Goal: Feedback & Contribution: Submit feedback/report problem

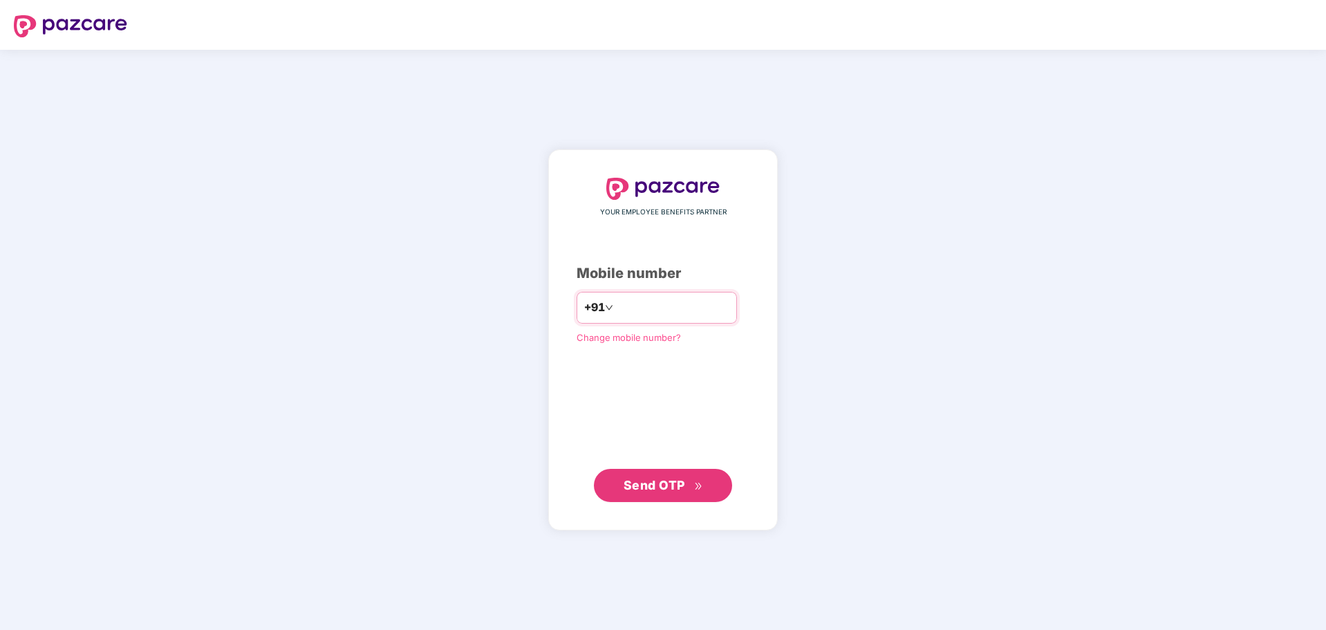
click at [682, 299] on input "number" at bounding box center [672, 308] width 113 height 22
type input "**********"
click at [670, 481] on span "Send OTP" at bounding box center [655, 484] width 62 height 15
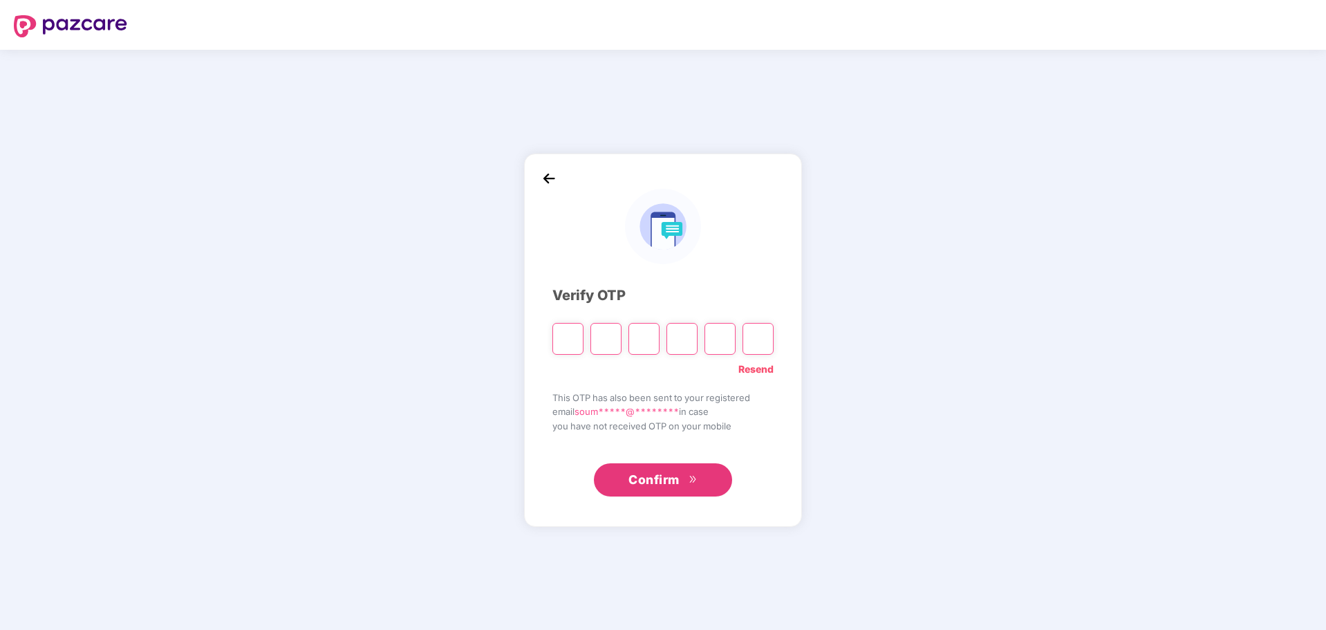
type input "*"
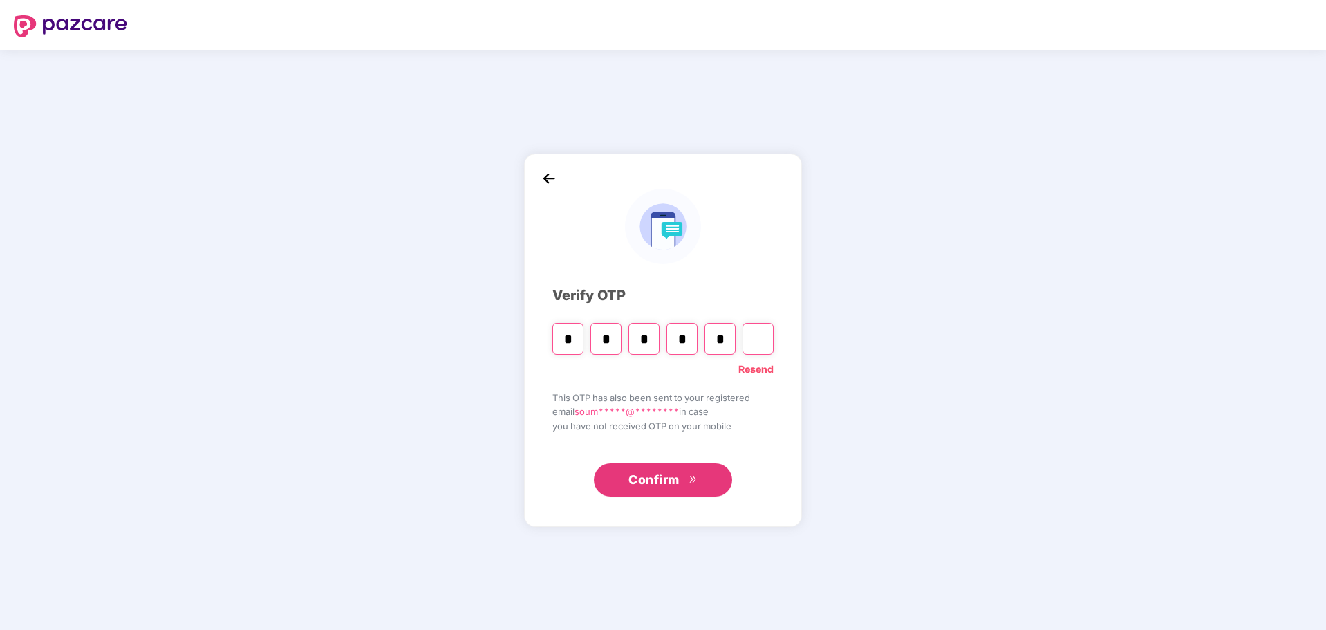
type input "*"
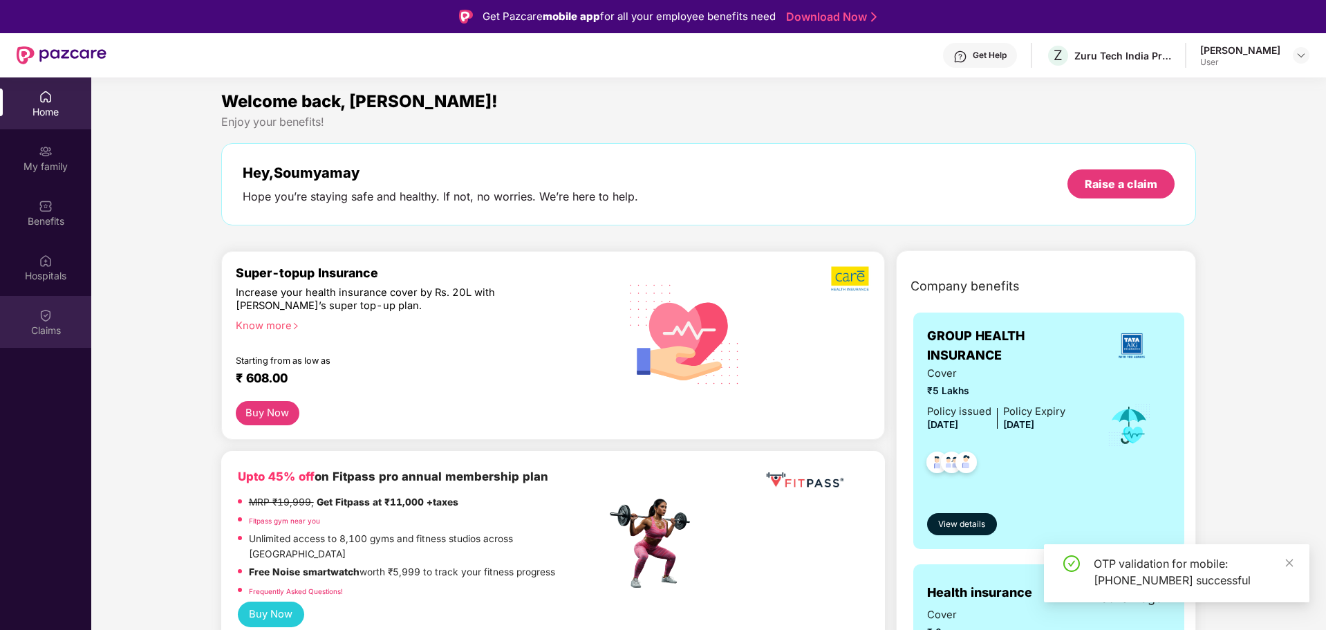
click at [49, 321] on img at bounding box center [46, 315] width 14 height 14
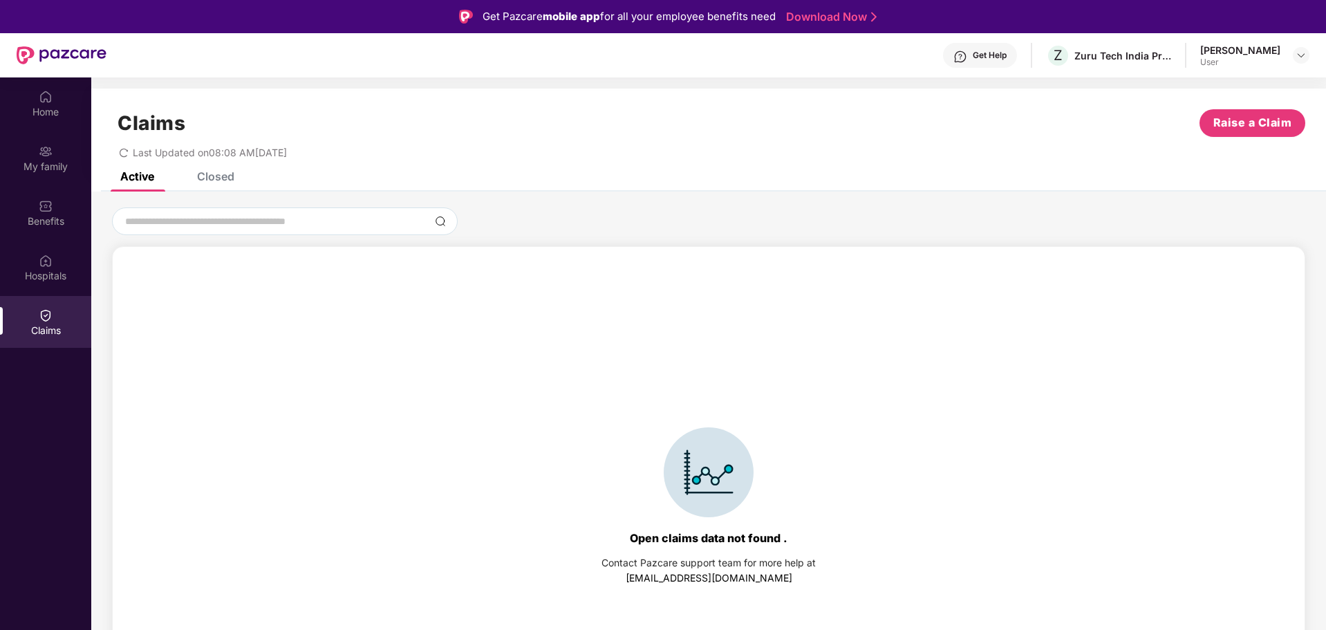
click at [218, 181] on div "Closed" at bounding box center [215, 176] width 37 height 14
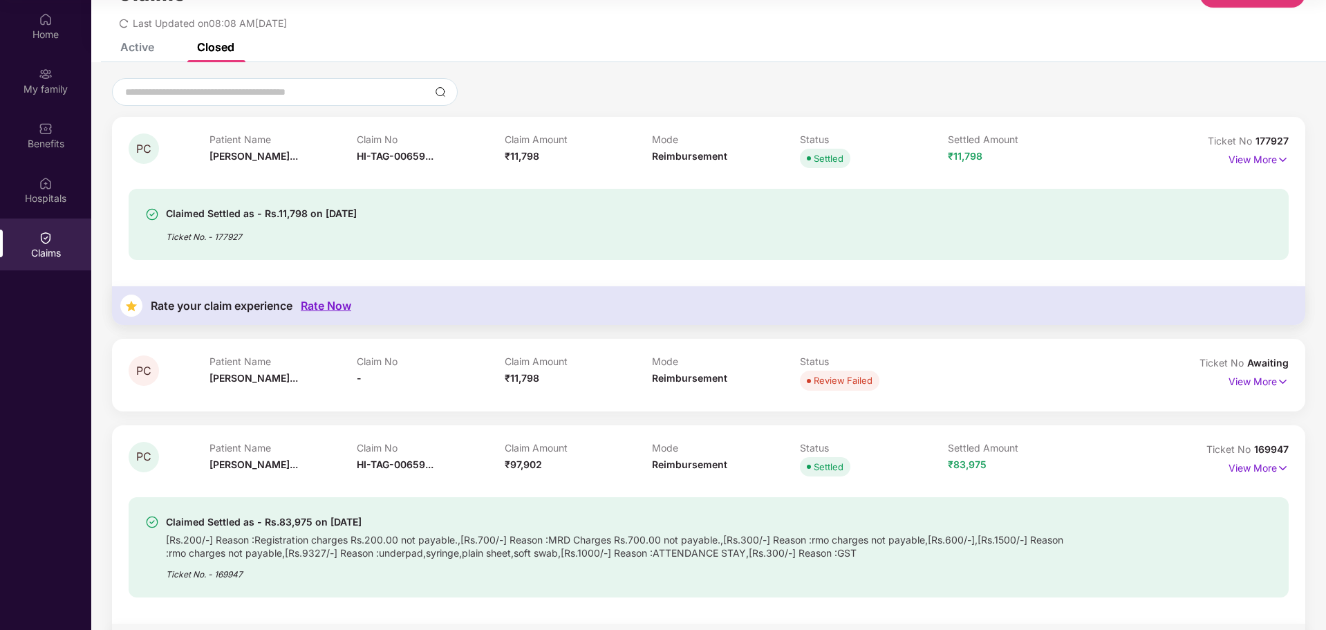
scroll to position [69, 0]
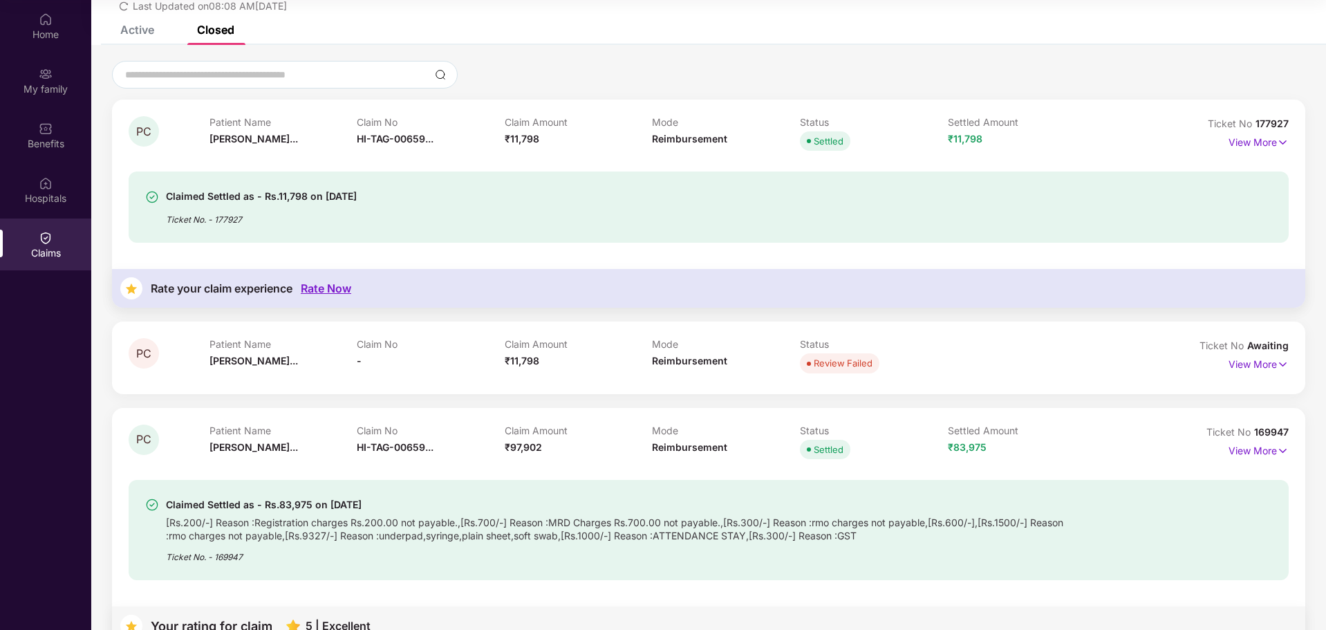
click at [333, 289] on div "Rate Now" at bounding box center [326, 288] width 50 height 13
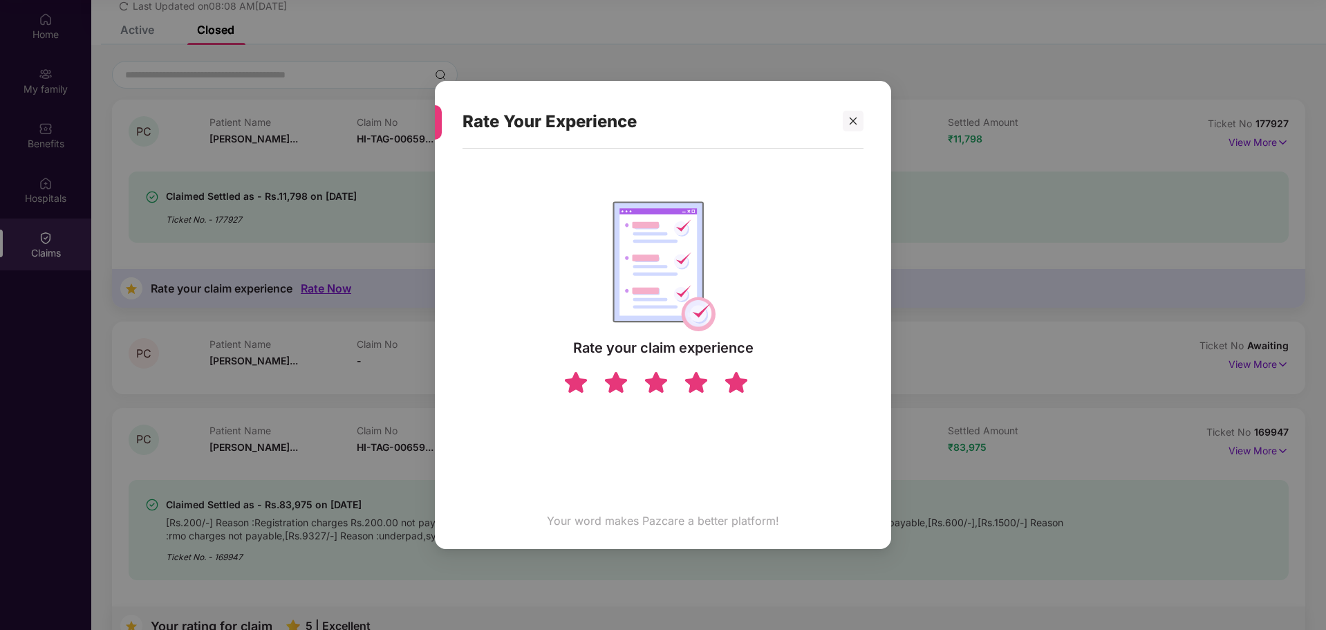
click at [736, 383] on img at bounding box center [736, 382] width 26 height 24
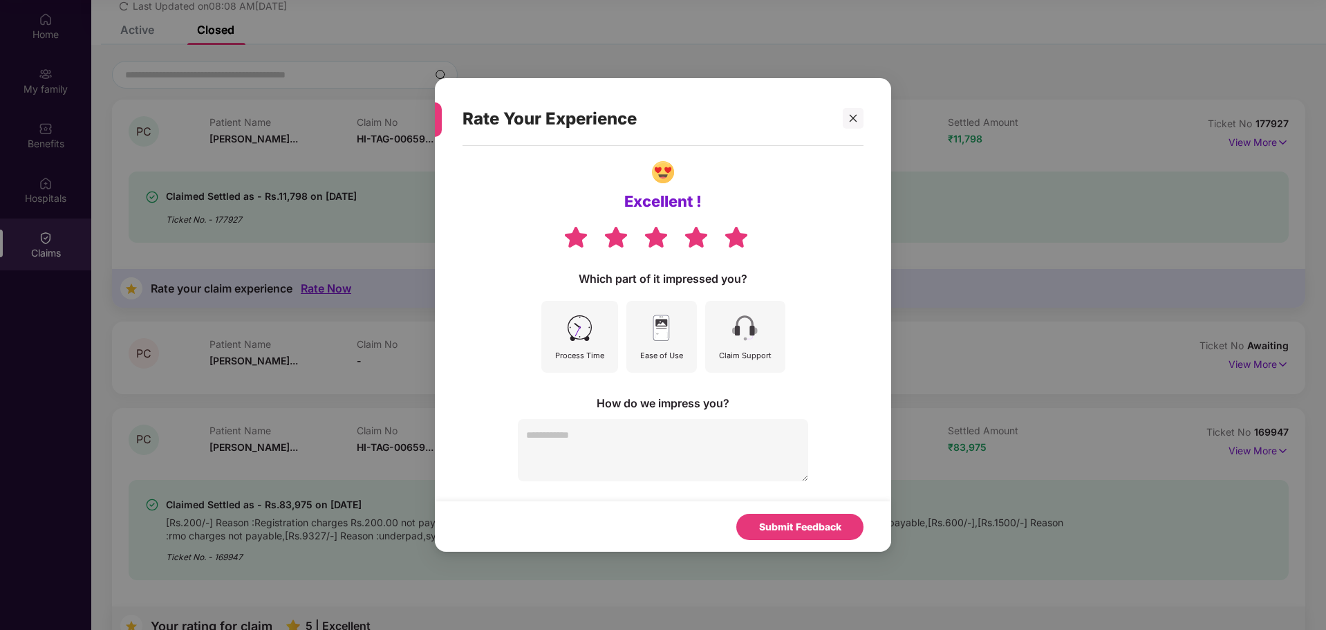
click at [662, 340] on img at bounding box center [661, 328] width 31 height 31
click at [764, 339] on div "Claim Support" at bounding box center [745, 337] width 80 height 72
click at [684, 444] on textarea at bounding box center [663, 450] width 290 height 62
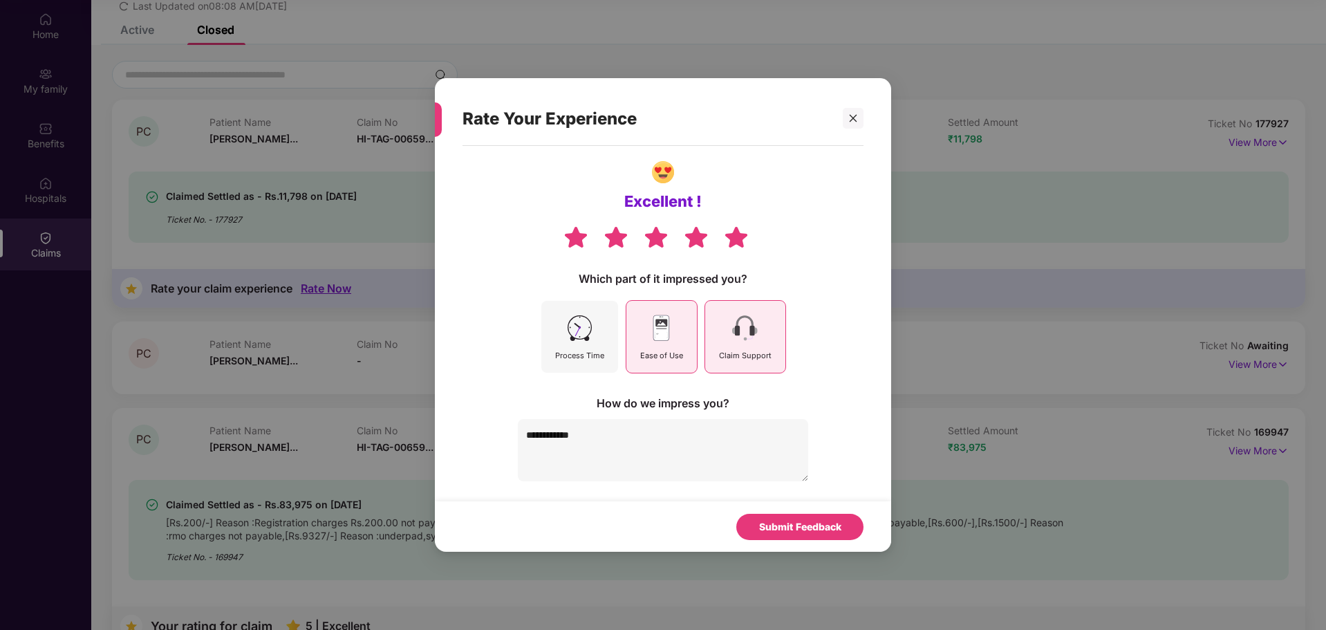
type textarea "**********"
click at [803, 516] on div "Submit Feedback" at bounding box center [799, 527] width 127 height 26
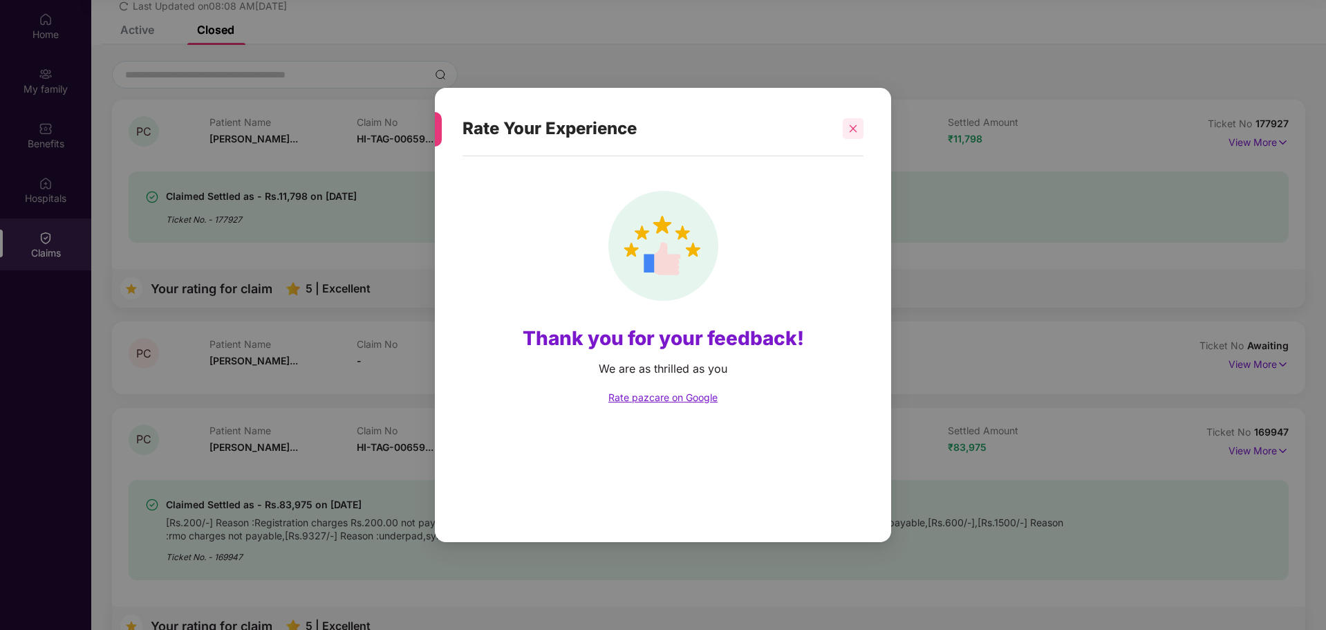
click at [851, 134] on div at bounding box center [853, 128] width 21 height 21
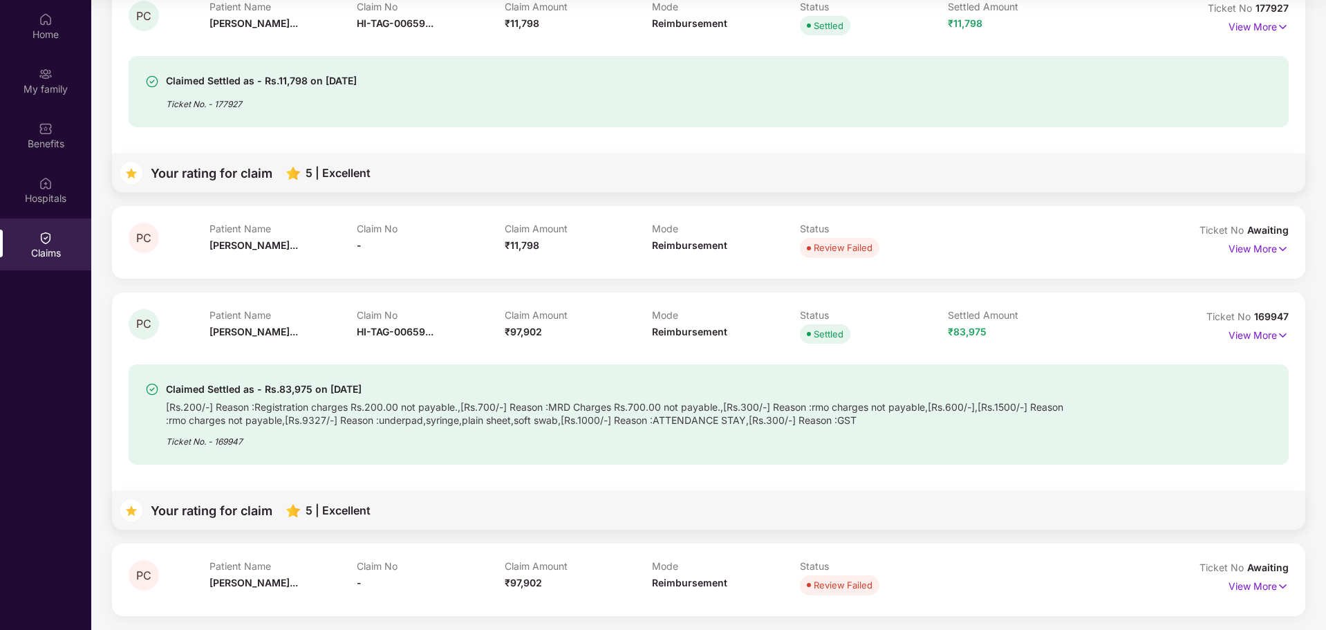
scroll to position [0, 0]
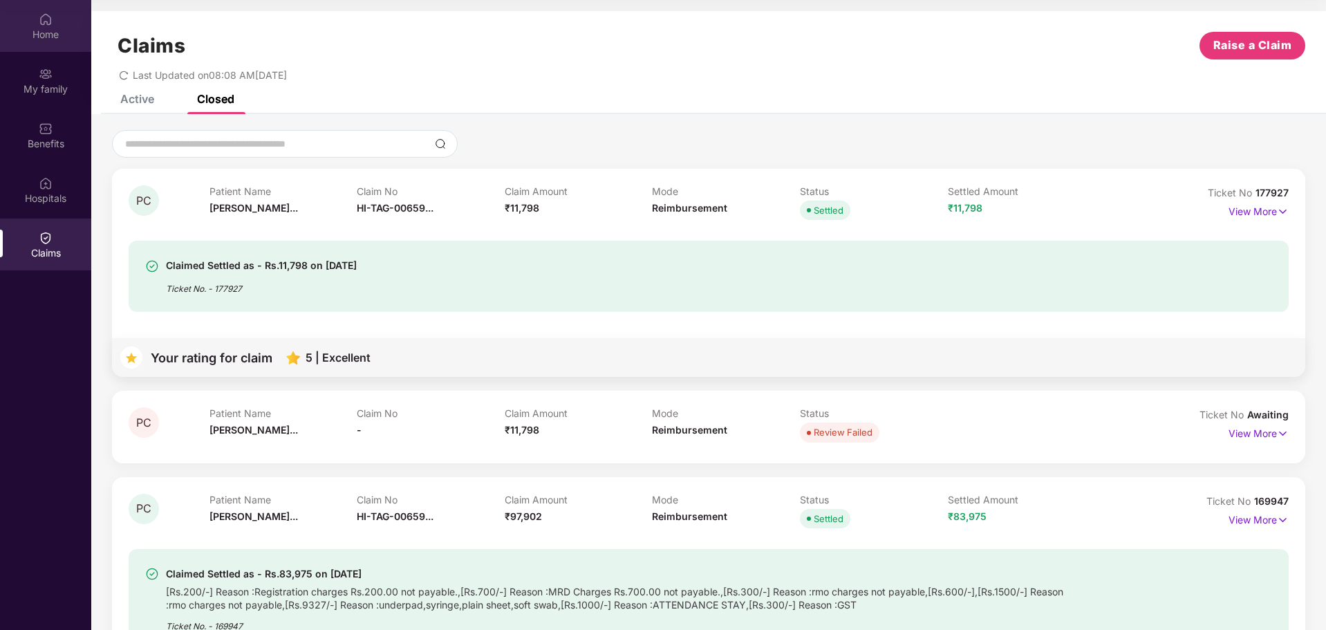
click at [39, 36] on div "Home" at bounding box center [45, 35] width 91 height 14
